Goal: Task Accomplishment & Management: Manage account settings

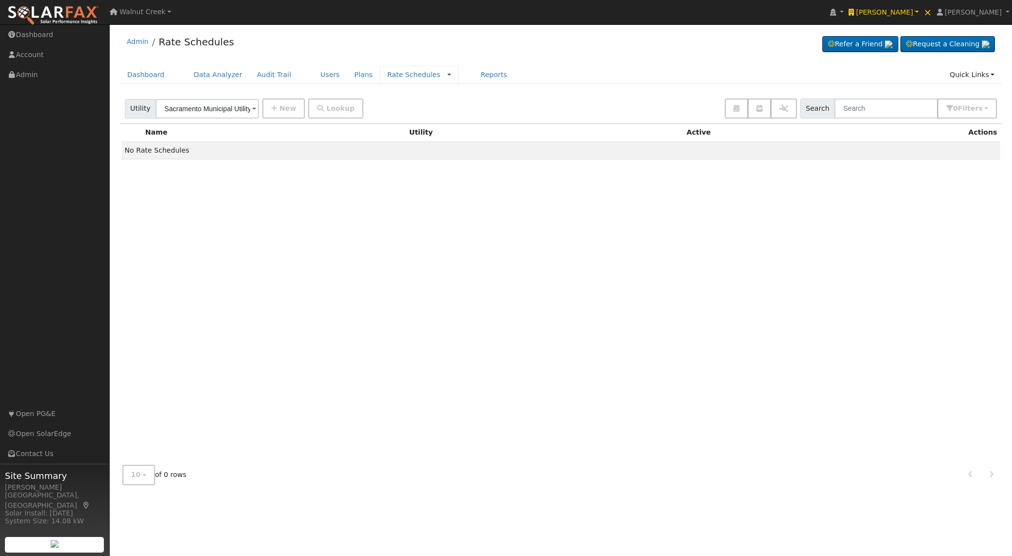
click at [447, 74] on link at bounding box center [449, 75] width 4 height 10
click at [416, 105] on link "Companies" at bounding box center [426, 106] width 68 height 14
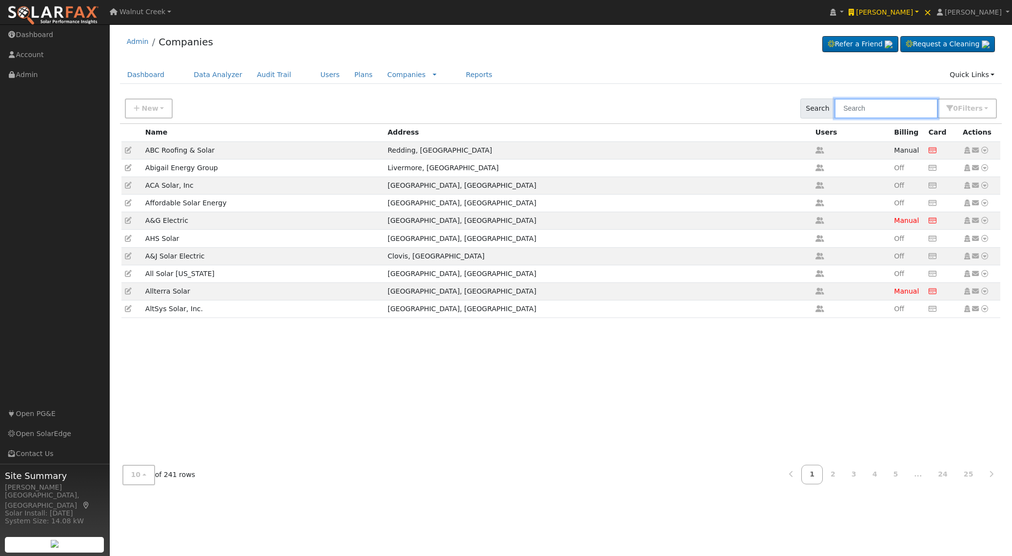
click at [916, 106] on input "text" at bounding box center [886, 109] width 103 height 20
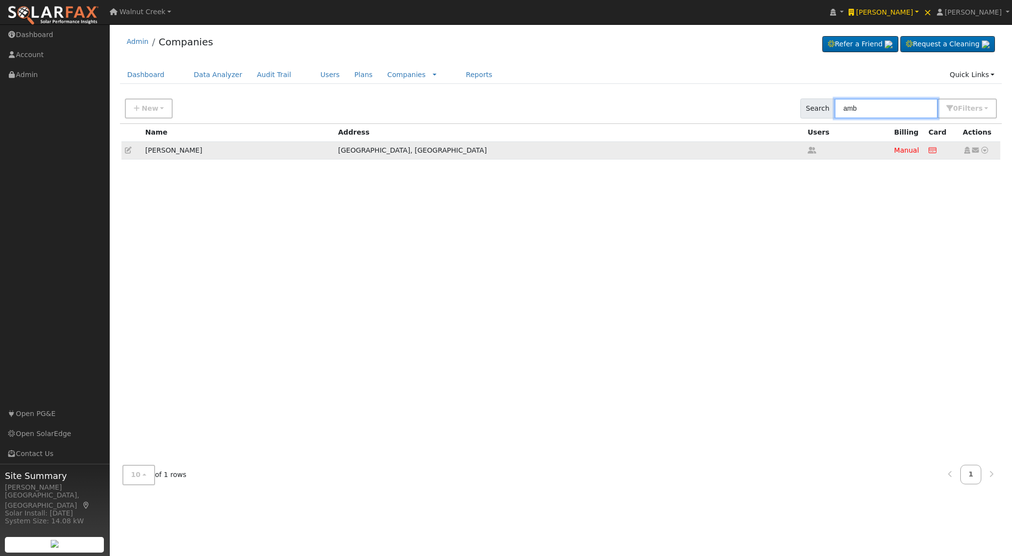
type input "amb"
click at [130, 150] on icon at bounding box center [128, 150] width 7 height 7
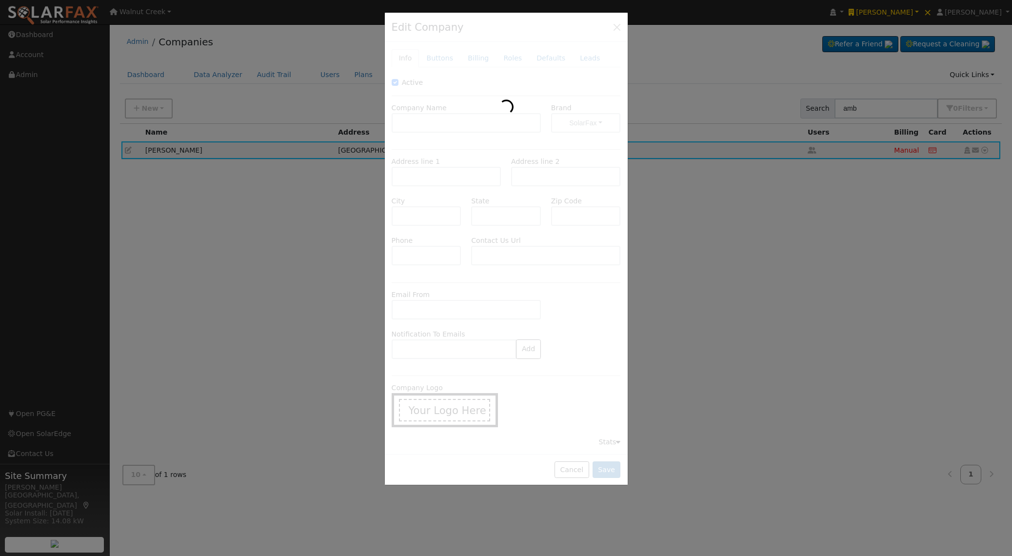
type input "[PERSON_NAME]"
type input "[STREET_ADDRESS][PERSON_NAME]"
type input "Suite A"
type input "[GEOGRAPHIC_DATA]"
type input "CA"
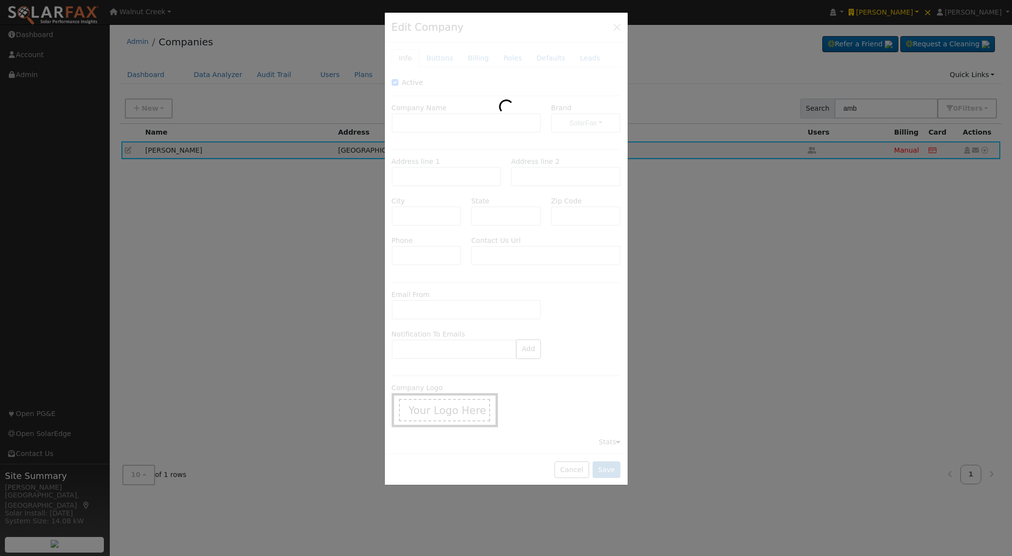
type input "95688"
type input "[PHONE_NUMBER]"
type input "[URL][DOMAIN_NAME]"
type input "5351a65e-1dc0-4788-a7f4-bc95ffaf84b7"
type input "b391e787-ab78-40e9-9195-58672436cd2e"
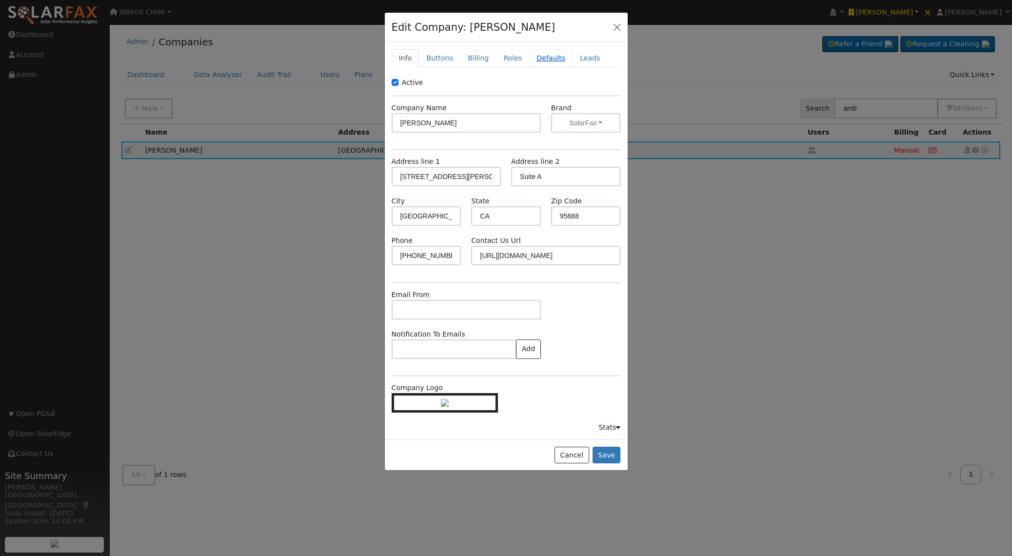
click at [536, 55] on link "Defaults" at bounding box center [550, 58] width 43 height 18
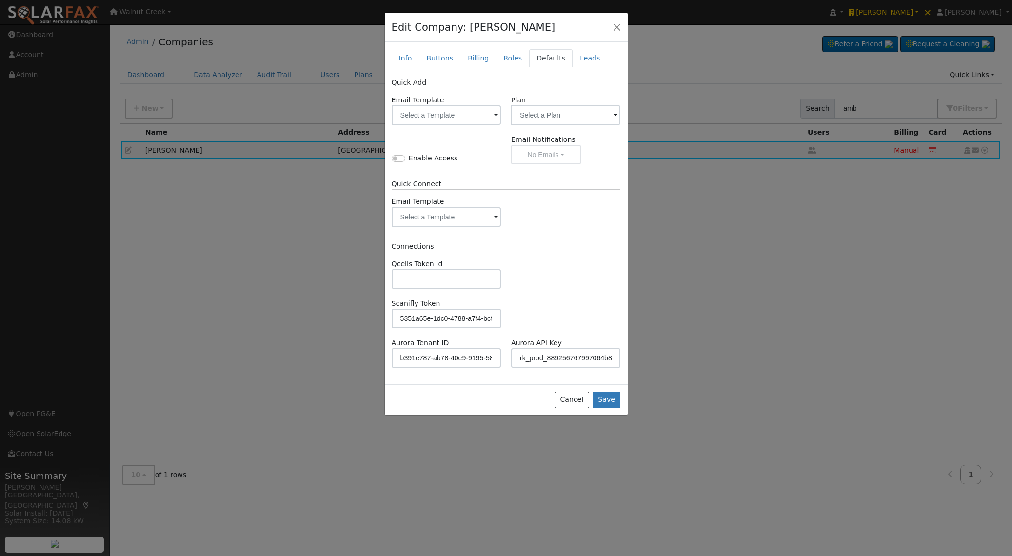
click at [409, 344] on label "Aurora Tenant ID" at bounding box center [421, 343] width 58 height 10
paste input "# [PERSON_NAME] Solar - Sandbox"
type input "rk_prod_889256767997064b8c38667b"
